Goal: Use online tool/utility

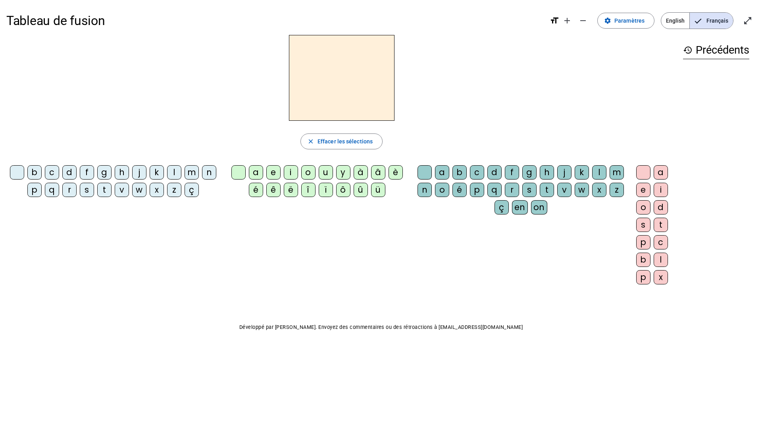
click at [172, 171] on div "l" at bounding box center [174, 172] width 14 height 14
click at [277, 172] on div "e" at bounding box center [273, 172] width 14 height 14
click at [328, 175] on div "u" at bounding box center [326, 172] width 14 height 14
click at [102, 187] on div "t" at bounding box center [104, 190] width 14 height 14
click at [72, 173] on div "d" at bounding box center [69, 172] width 14 height 14
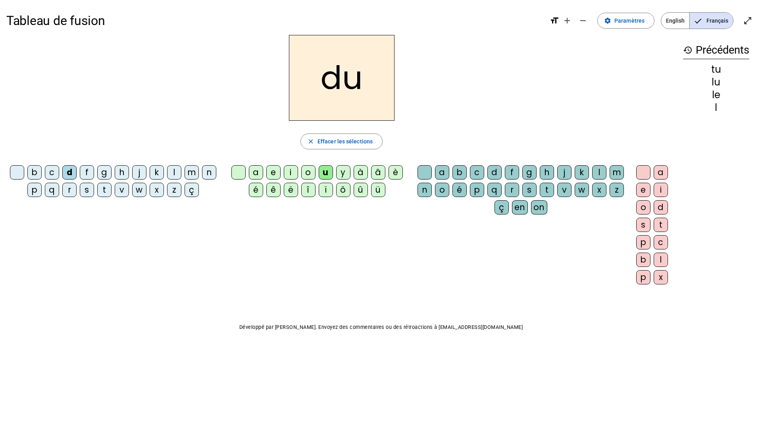
click at [271, 173] on div "e" at bounding box center [273, 172] width 14 height 14
click at [109, 188] on div "t" at bounding box center [104, 190] width 14 height 14
click at [73, 172] on div "d" at bounding box center [69, 172] width 14 height 14
click at [108, 190] on div "t" at bounding box center [104, 190] width 14 height 14
click at [255, 172] on div "a" at bounding box center [256, 172] width 14 height 14
